Goal: Information Seeking & Learning: Learn about a topic

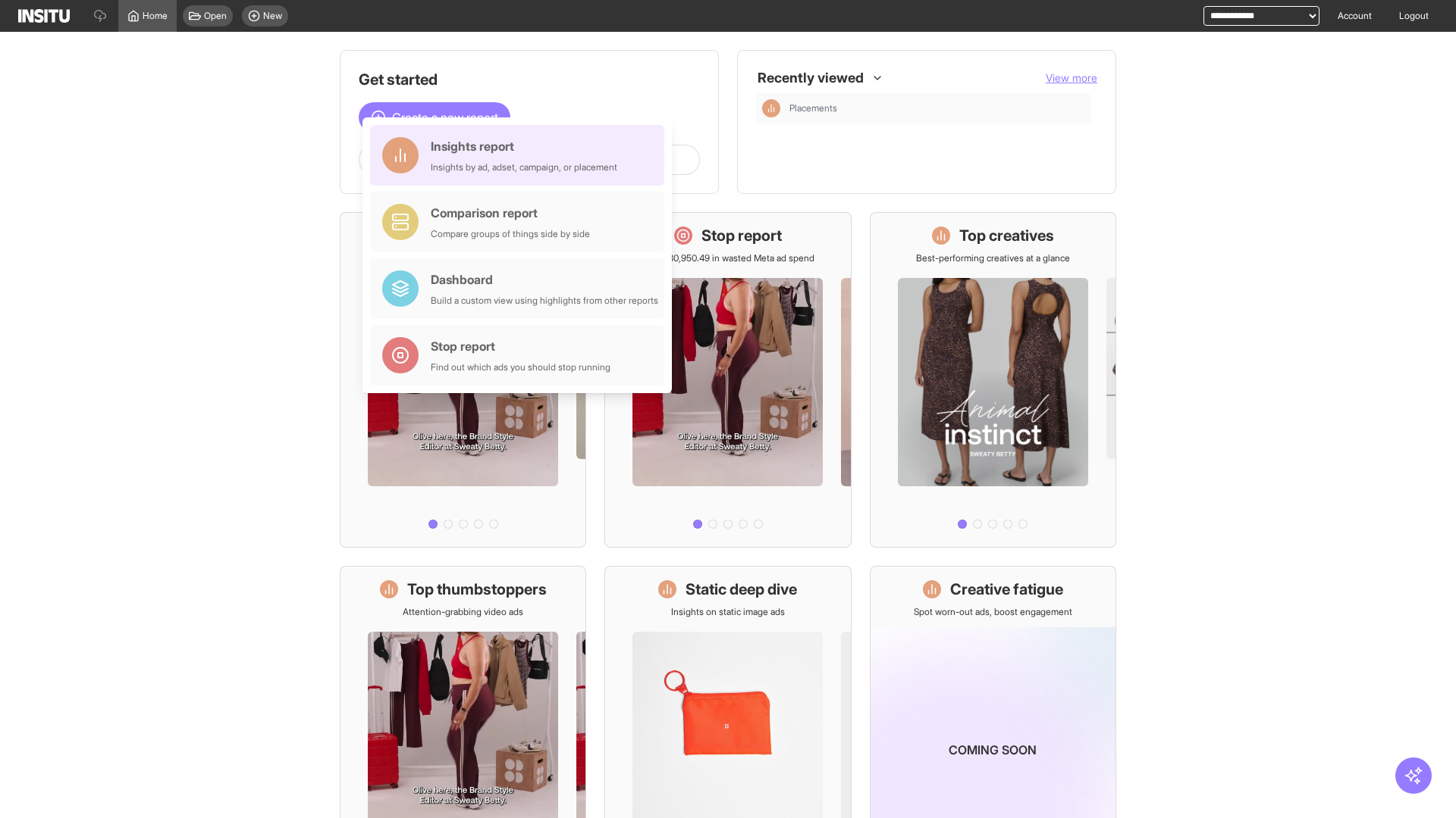
click at [521, 155] on div "Insights report Insights by ad, adset, campaign, or placement" at bounding box center [524, 155] width 186 height 36
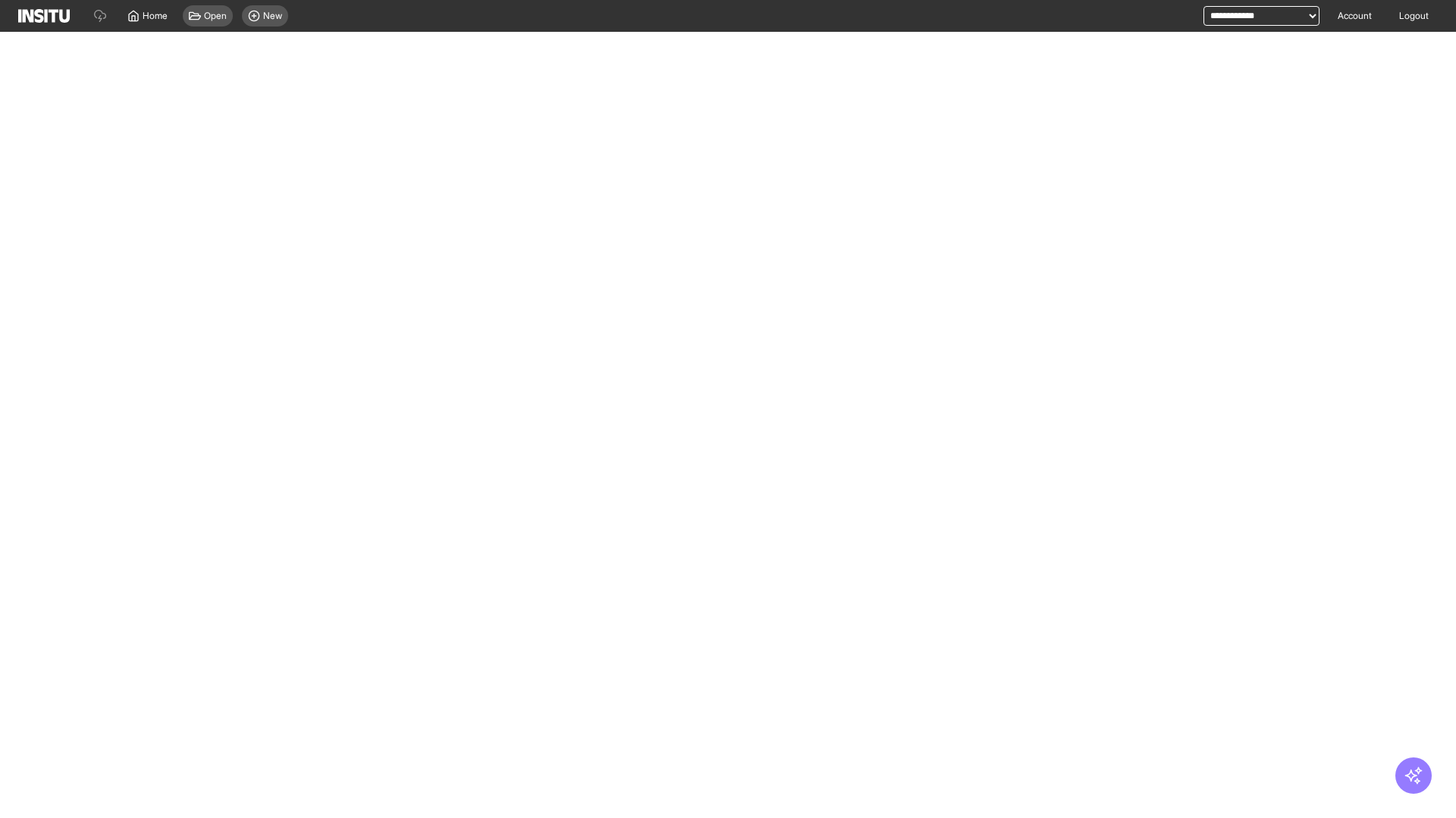
select select "**"
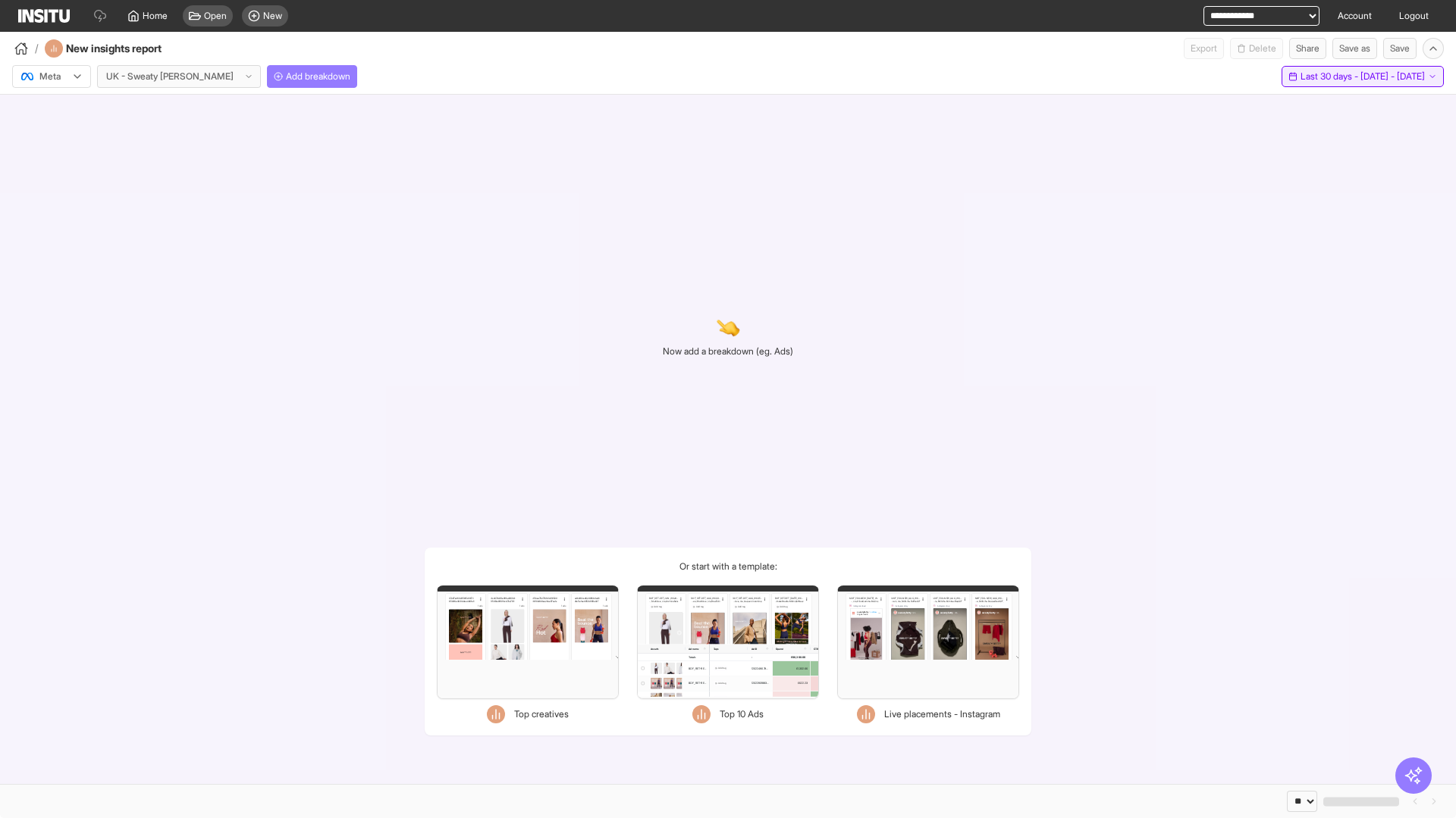
click at [1331, 76] on span "Last 30 days - [DATE] - [DATE]" at bounding box center [1362, 76] width 125 height 12
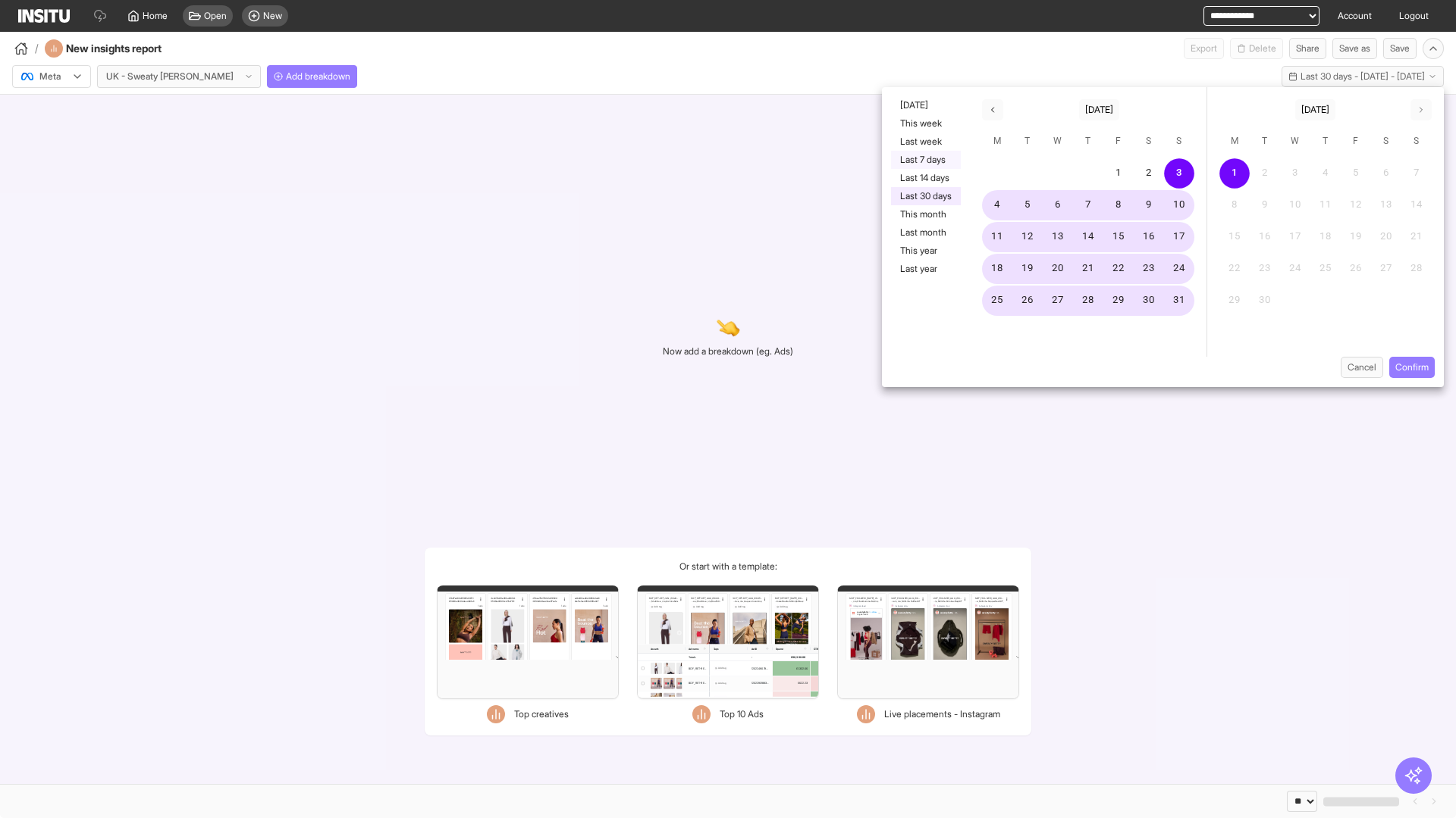
click at [924, 160] on button "Last 7 days" at bounding box center [926, 160] width 70 height 18
